Goal: Find contact information: Find contact information

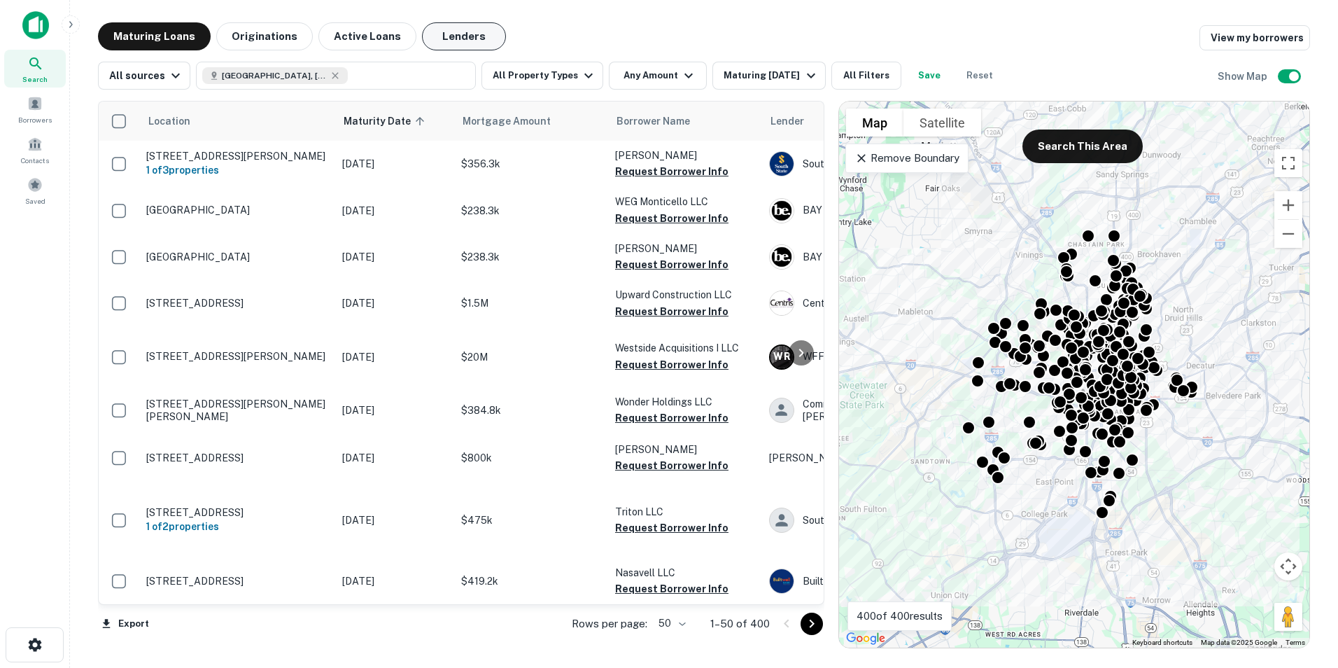
click at [465, 26] on button "Lenders" at bounding box center [464, 36] width 84 height 28
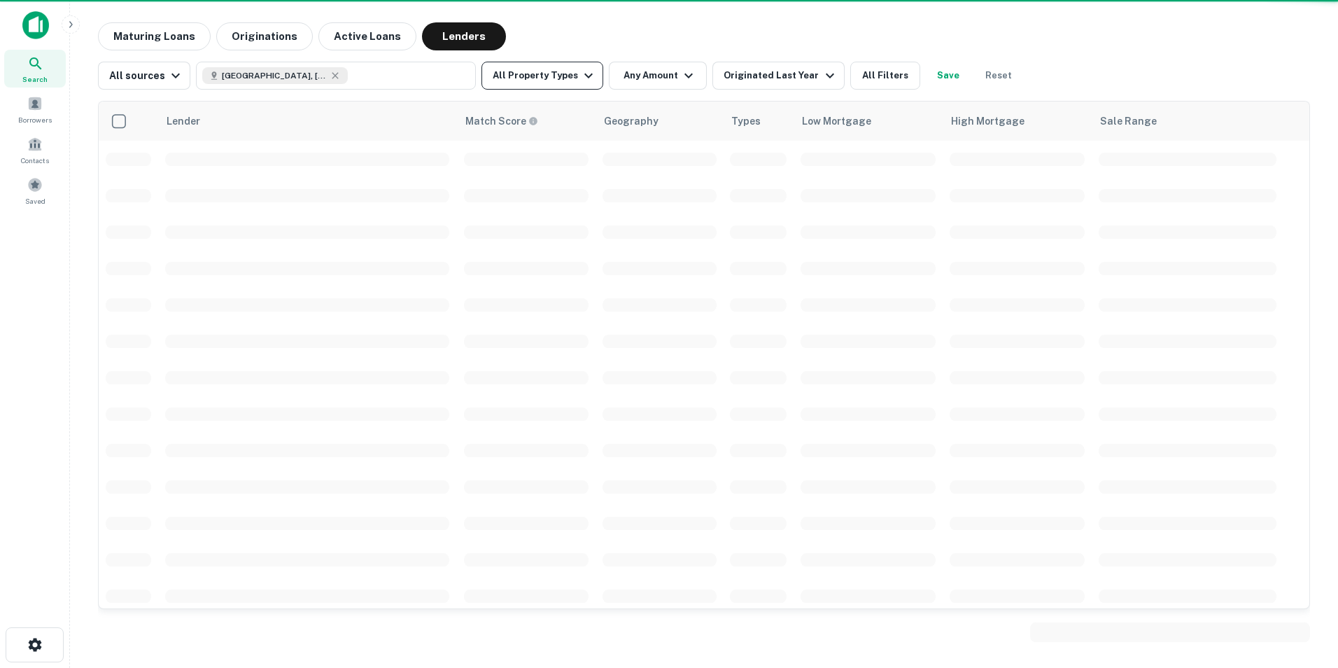
click at [580, 75] on icon "button" at bounding box center [588, 75] width 17 height 17
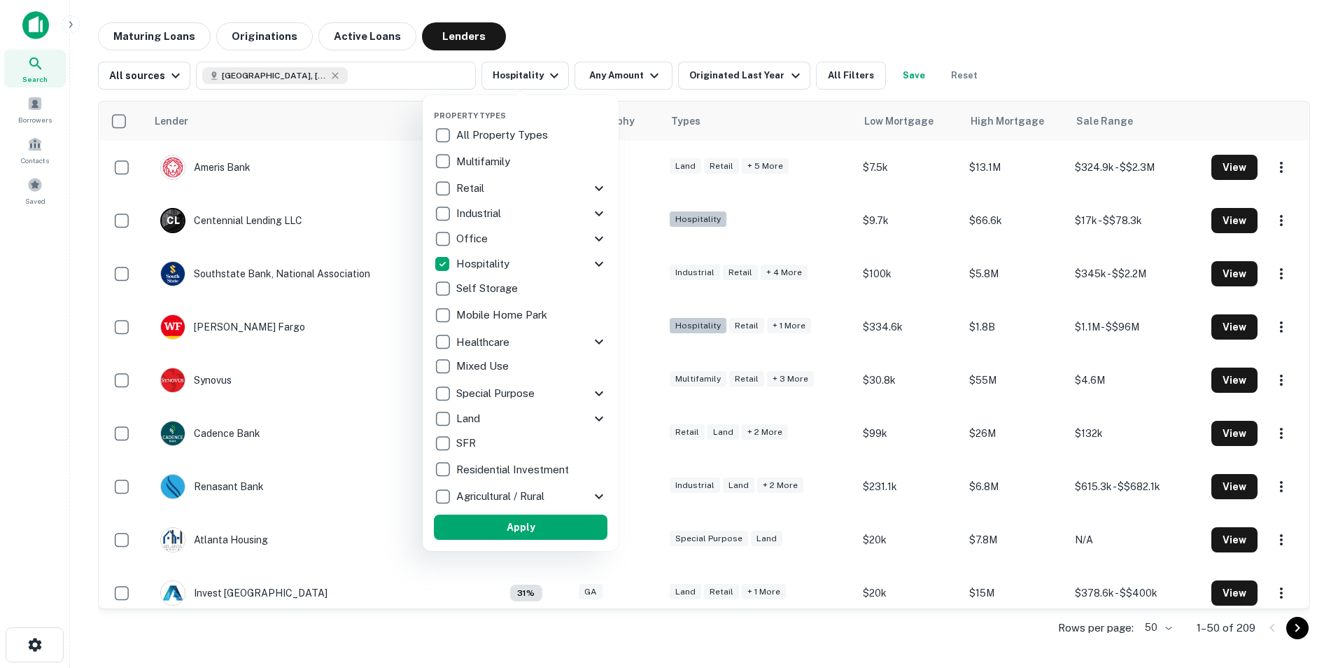
click at [514, 532] on button "Apply" at bounding box center [521, 526] width 174 height 25
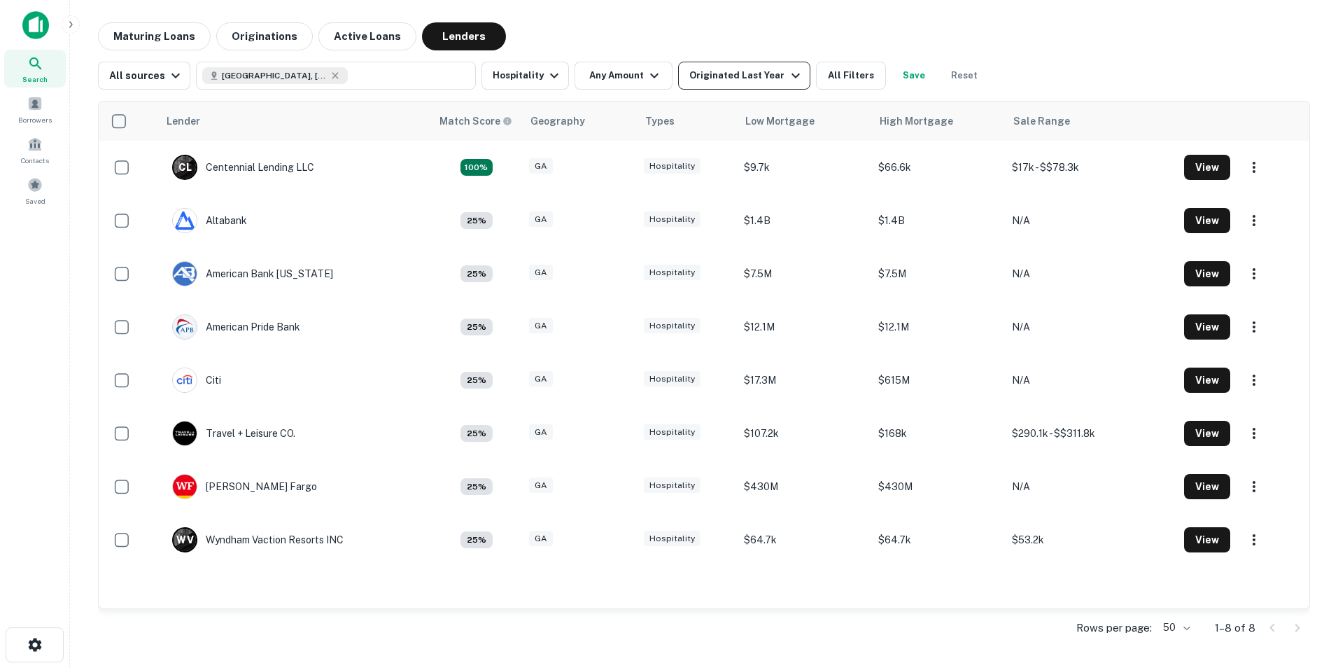
click at [752, 78] on div "Originated Last Year" at bounding box center [746, 75] width 114 height 17
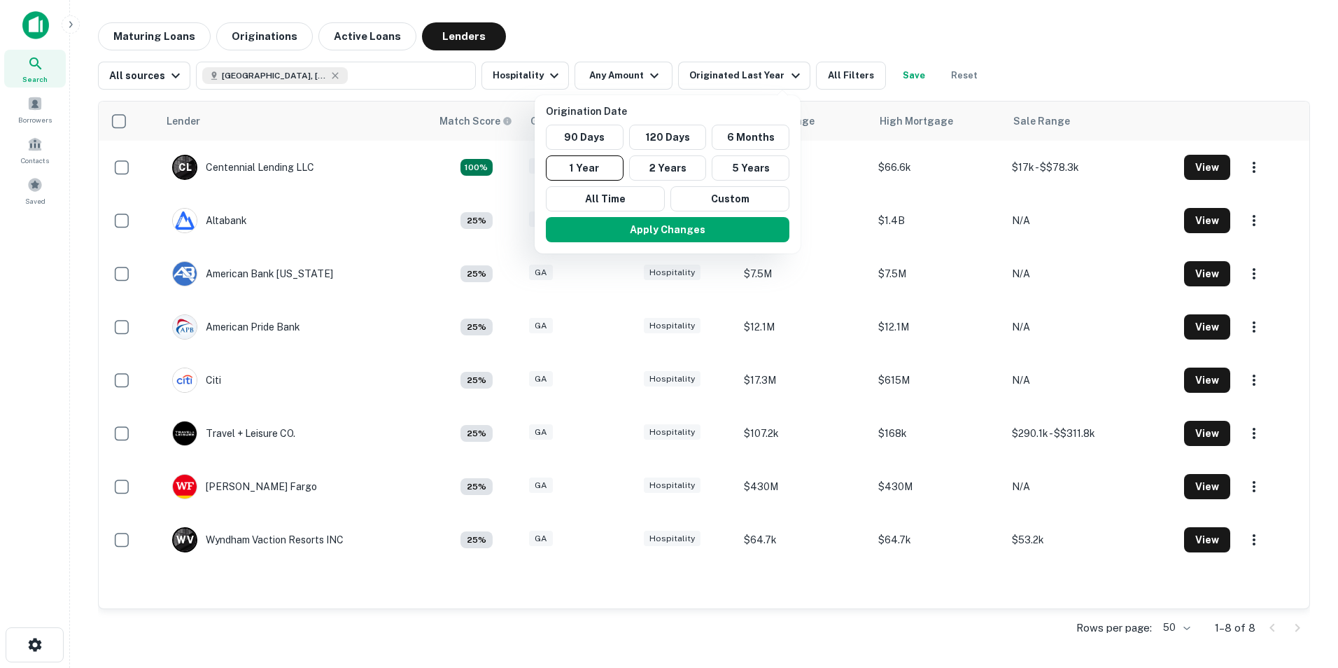
click at [742, 42] on div at bounding box center [669, 334] width 1338 height 668
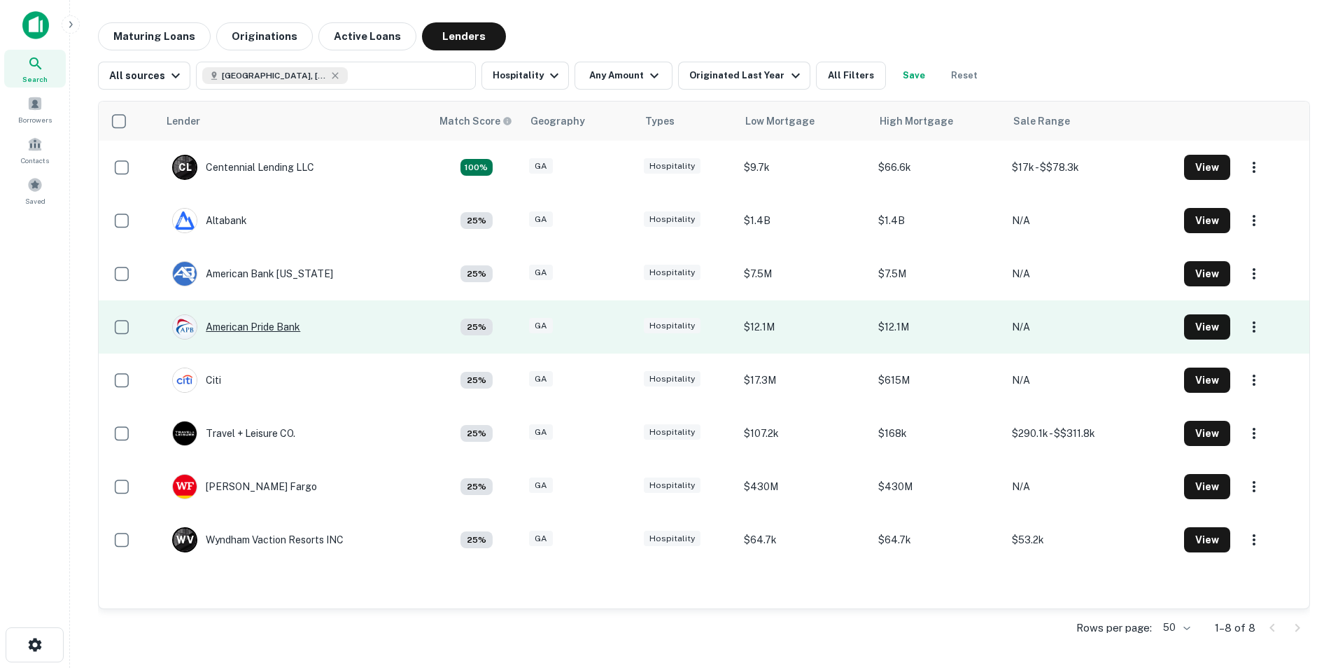
click at [258, 328] on div "American Pride Bank" at bounding box center [236, 326] width 128 height 25
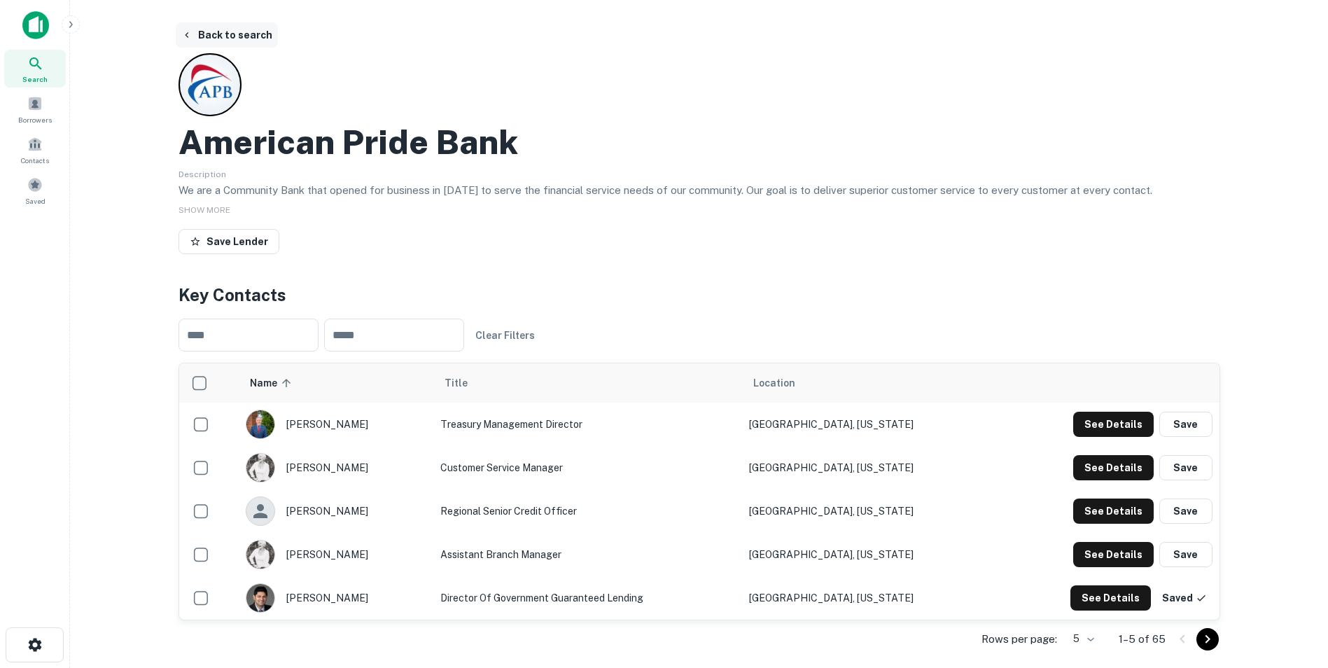
click at [216, 39] on button "Back to search" at bounding box center [227, 34] width 102 height 25
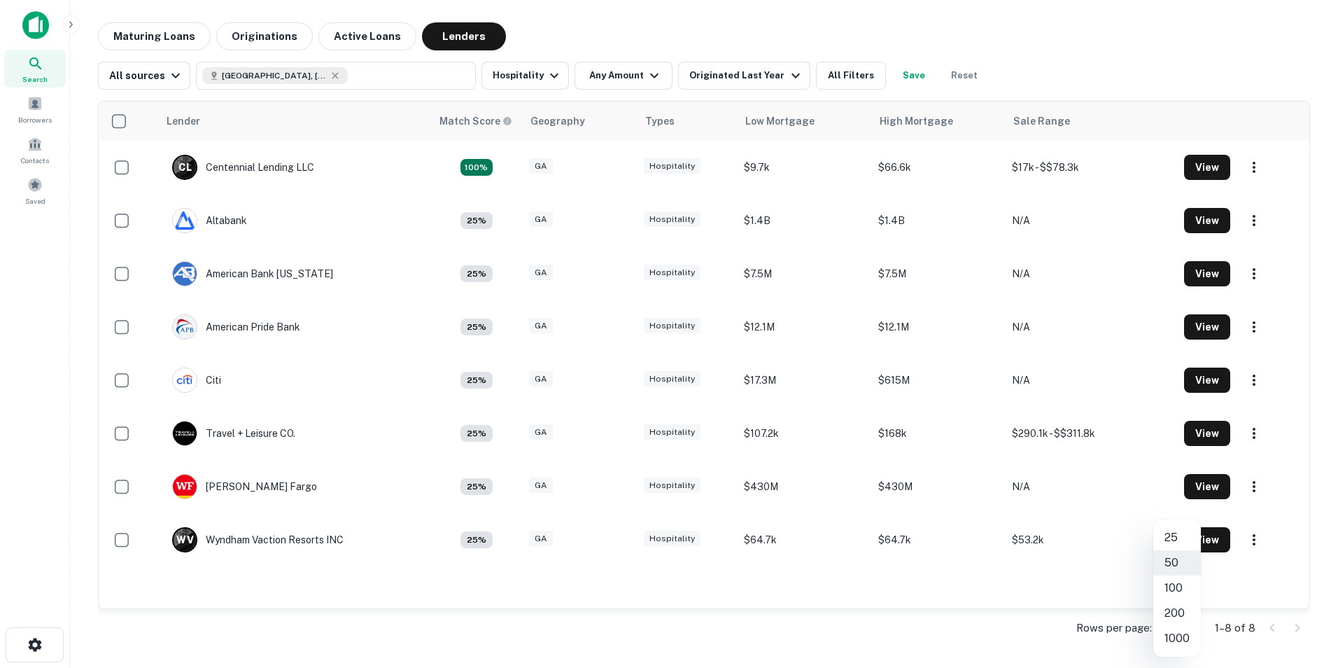
click at [1189, 624] on body "Search Borrowers Contacts Saved Maturing Loans Originations Active Loans Lender…" at bounding box center [669, 334] width 1338 height 668
click at [1047, 631] on div at bounding box center [669, 334] width 1338 height 668
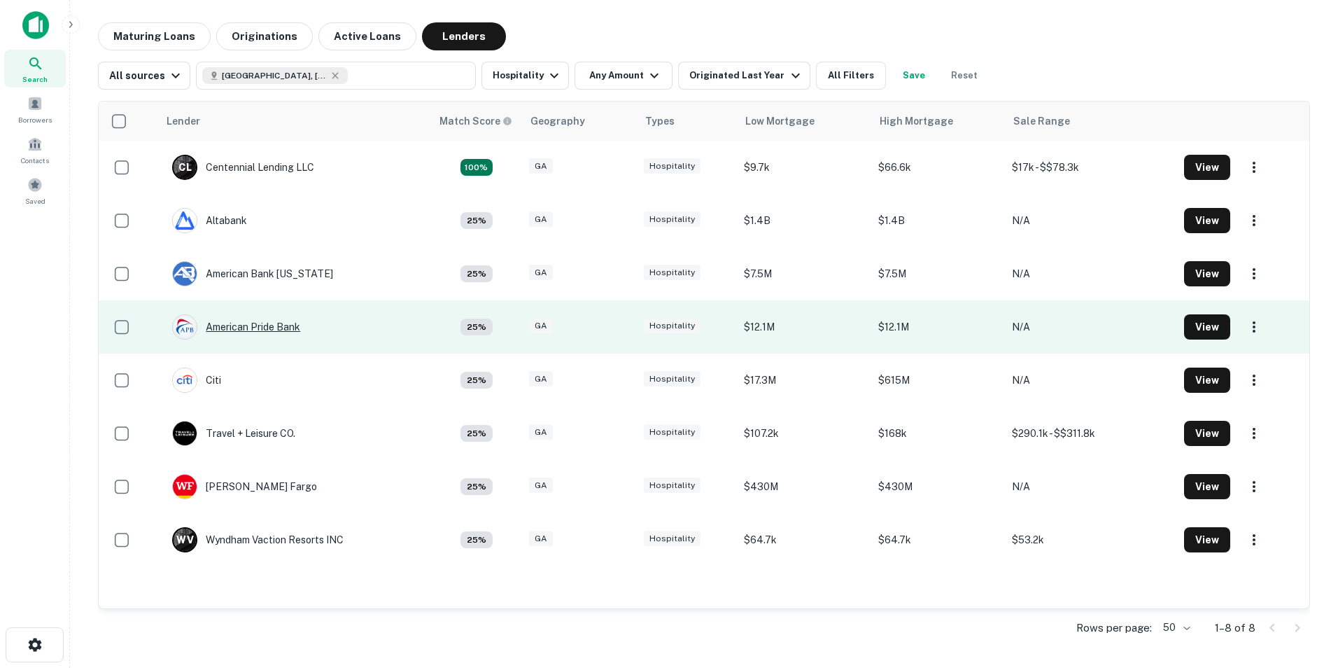
click at [279, 328] on div "American Pride Bank" at bounding box center [236, 326] width 128 height 25
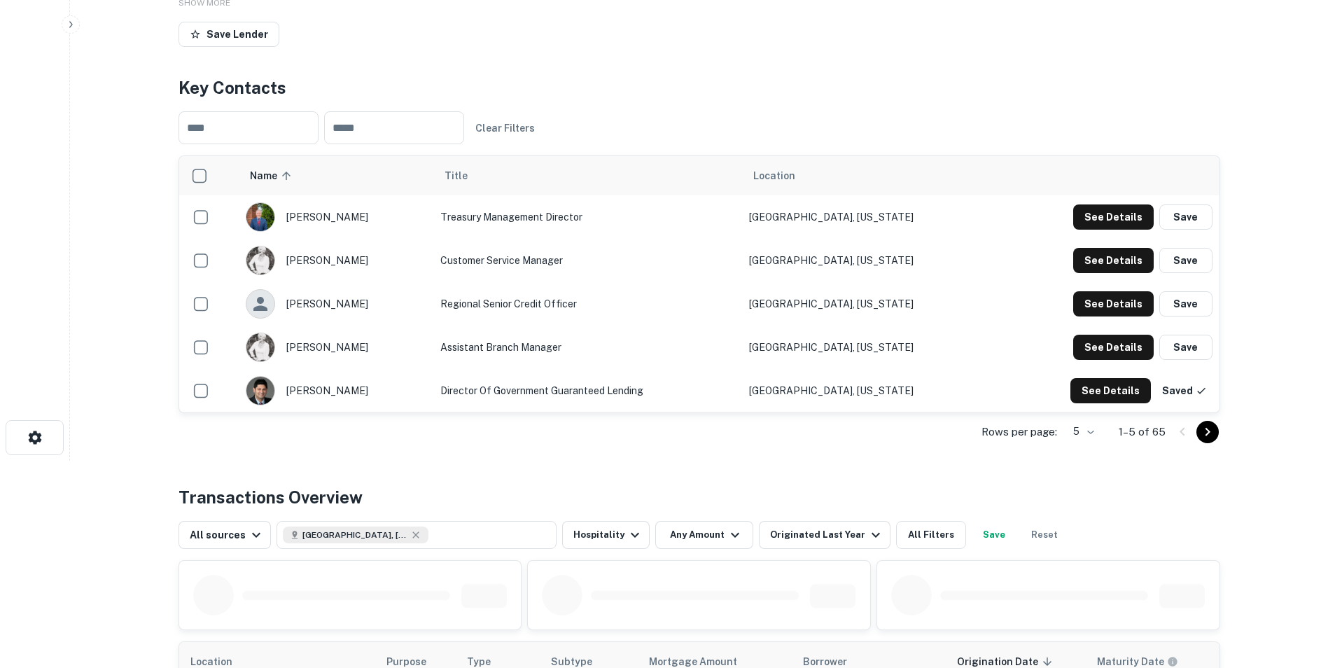
scroll to position [210, 0]
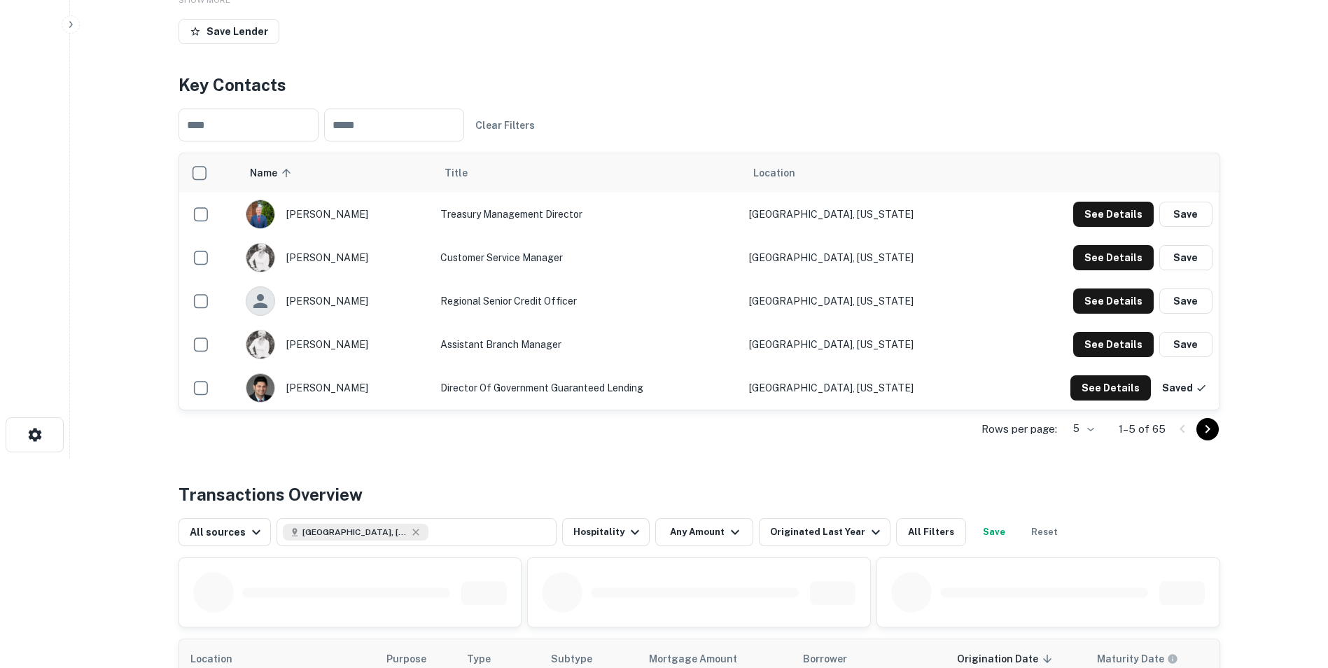
click at [1081, 425] on body "Search Borrowers Contacts Saved Back to search American Pride Bank Description …" at bounding box center [664, 124] width 1328 height 668
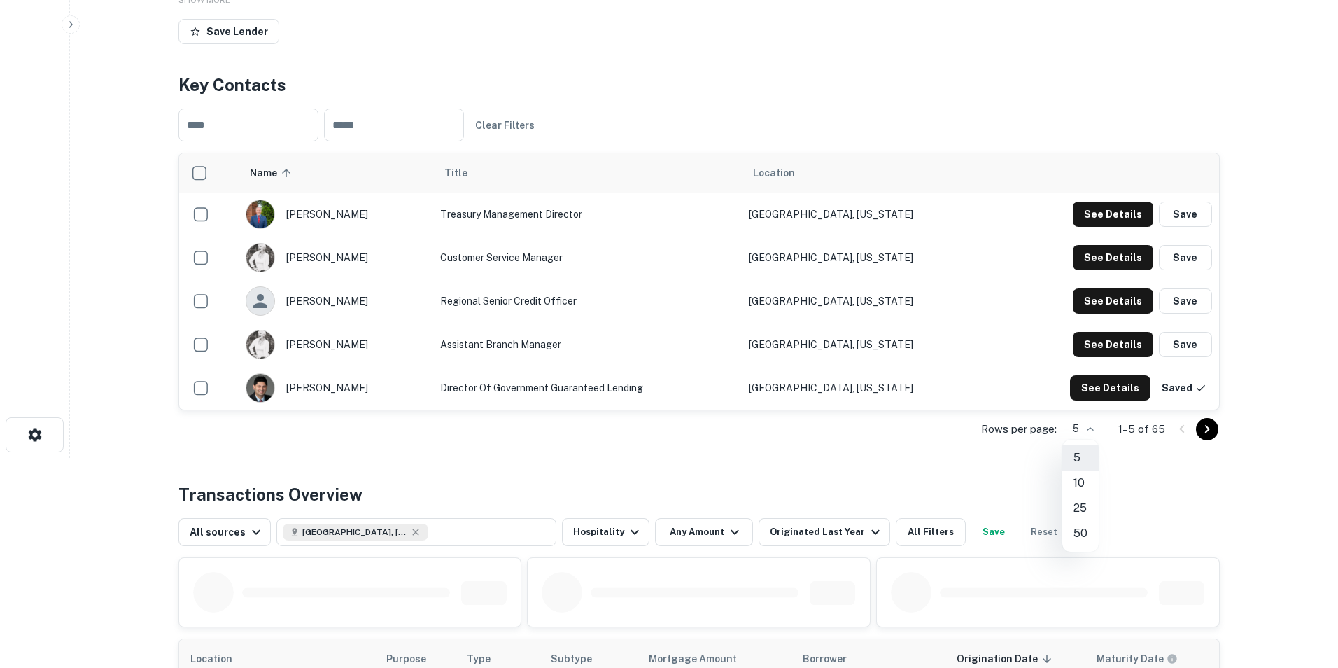
click at [1072, 544] on li "50" at bounding box center [1080, 533] width 36 height 25
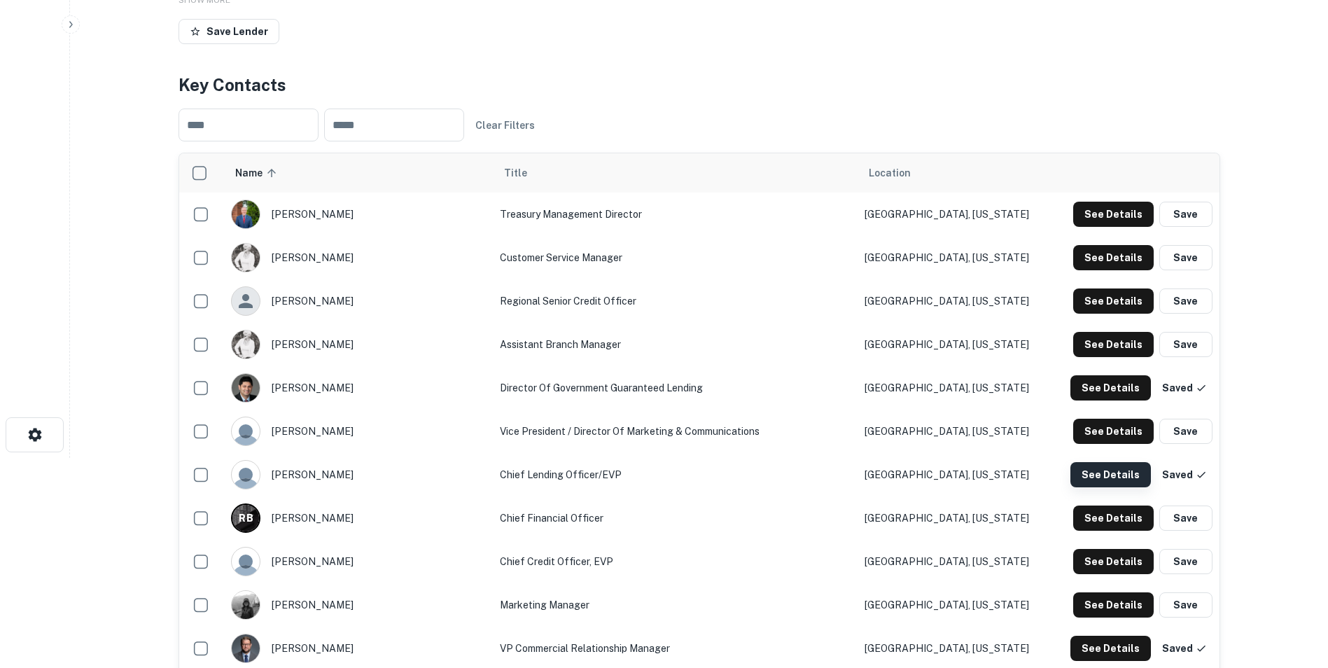
click at [1115, 477] on button "See Details" at bounding box center [1110, 474] width 80 height 25
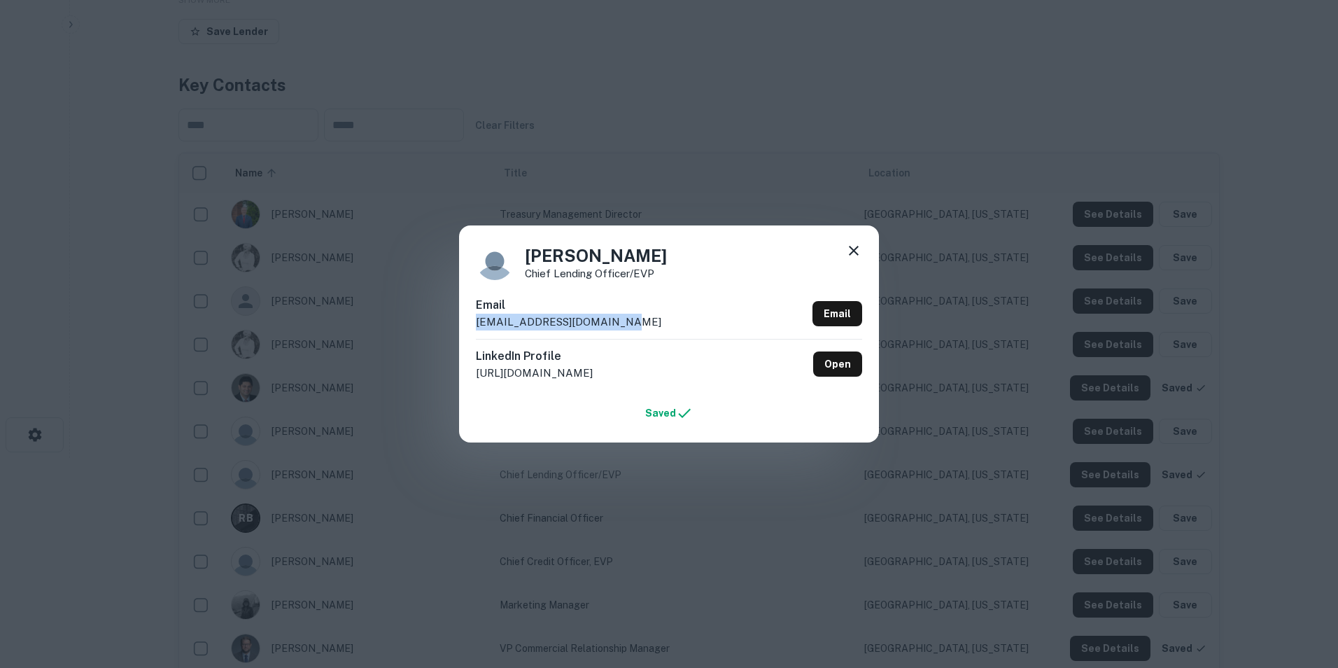
drag, startPoint x: 629, startPoint y: 323, endPoint x: 470, endPoint y: 323, distance: 159.6
click at [470, 323] on div "[PERSON_NAME] Chief Lending Officer/EVP Email [EMAIL_ADDRESS][DOMAIN_NAME] Emai…" at bounding box center [669, 333] width 420 height 217
drag, startPoint x: 470, startPoint y: 323, endPoint x: 488, endPoint y: 323, distance: 18.2
copy p "[EMAIL_ADDRESS][DOMAIN_NAME]"
click at [852, 253] on icon at bounding box center [854, 251] width 10 height 10
